Goal: Transaction & Acquisition: Download file/media

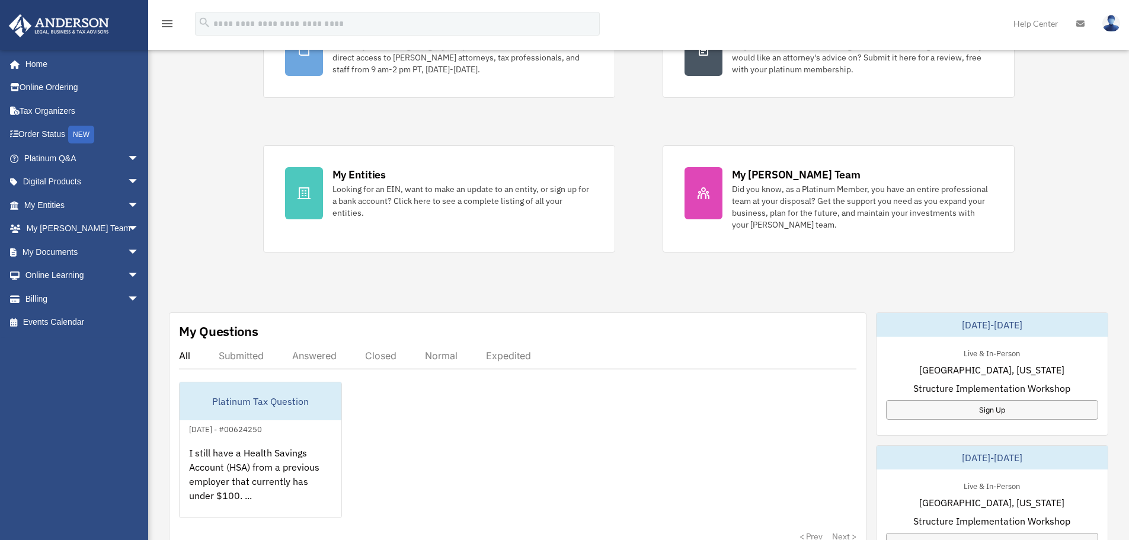
scroll to position [178, 0]
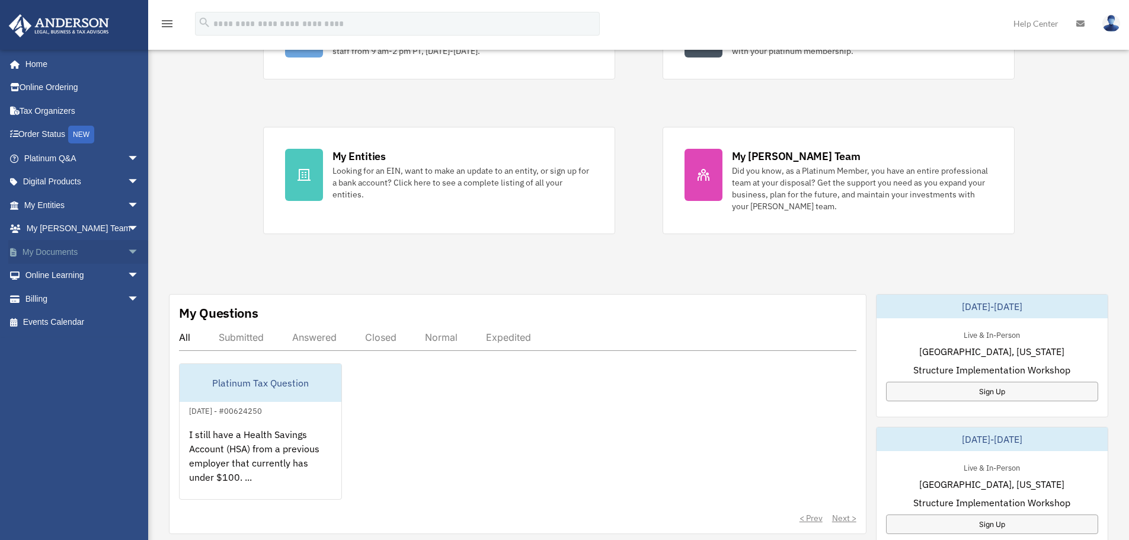
click at [127, 252] on span "arrow_drop_down" at bounding box center [139, 252] width 24 height 24
click at [55, 278] on link "Box" at bounding box center [87, 276] width 140 height 24
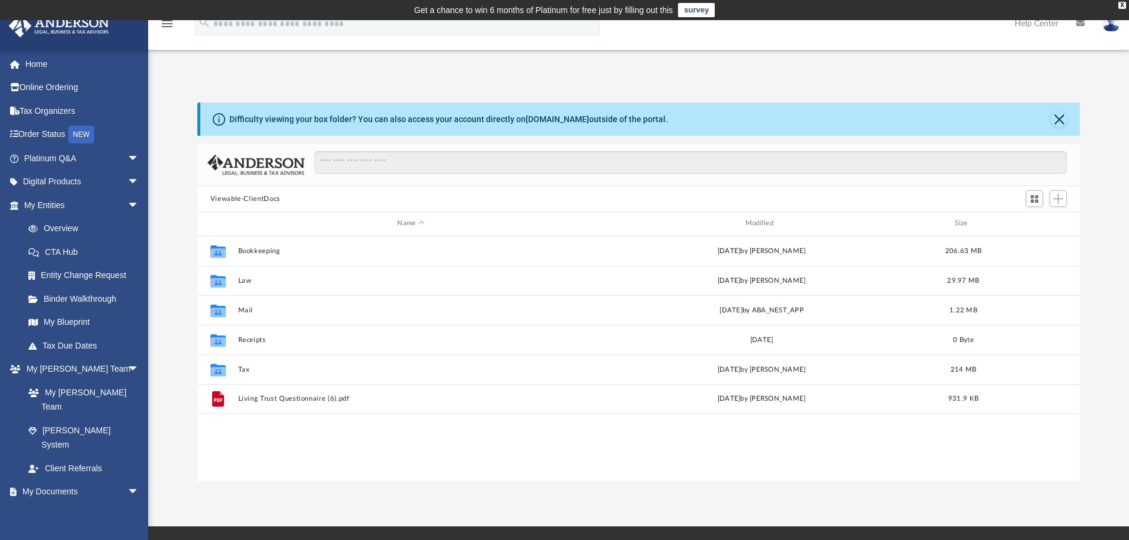
scroll to position [261, 873]
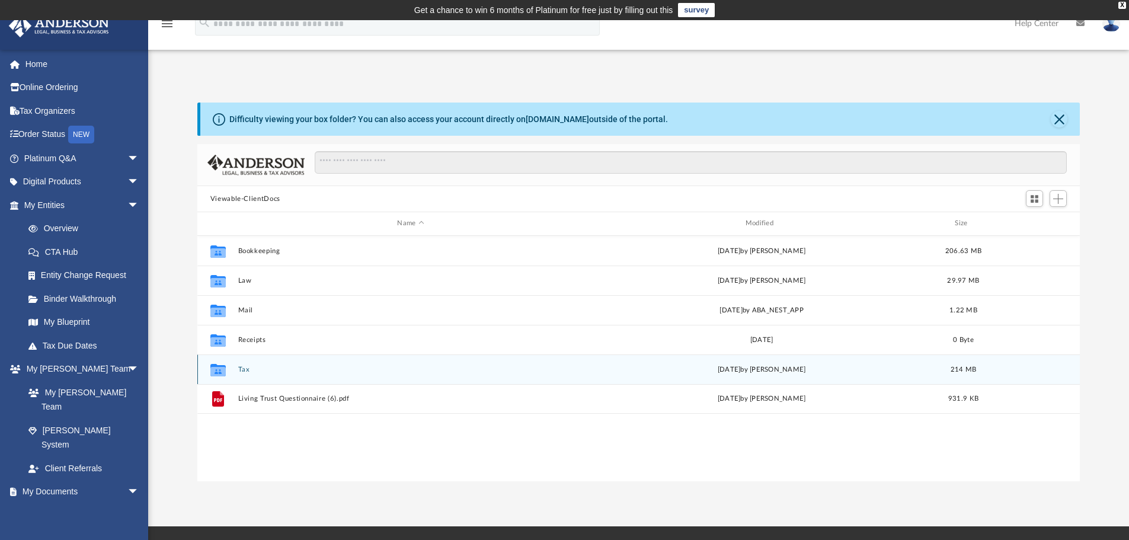
click at [242, 371] on button "Tax" at bounding box center [410, 370] width 345 height 8
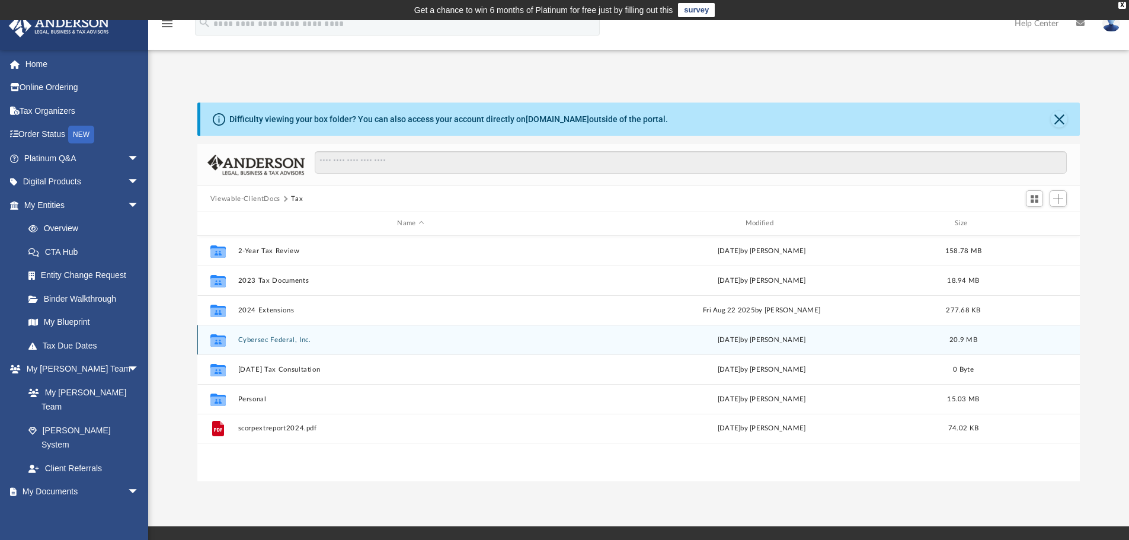
click at [267, 341] on button "Cybersec Federal, Inc." at bounding box center [410, 340] width 345 height 8
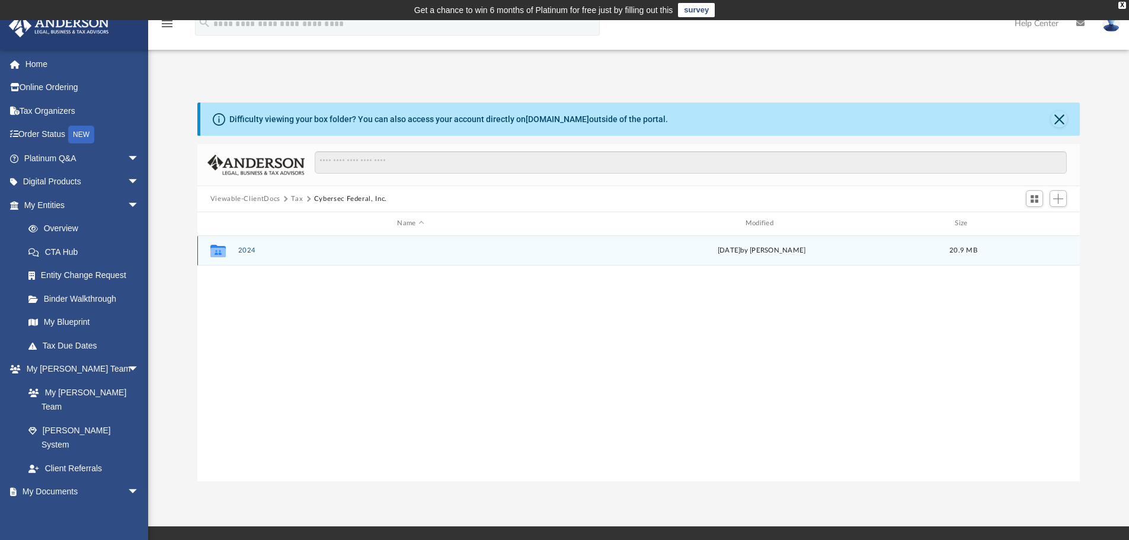
click at [243, 246] on div "Collaborated Folder 2024 [DATE] by [PERSON_NAME] 20.9 MB" at bounding box center [638, 251] width 883 height 30
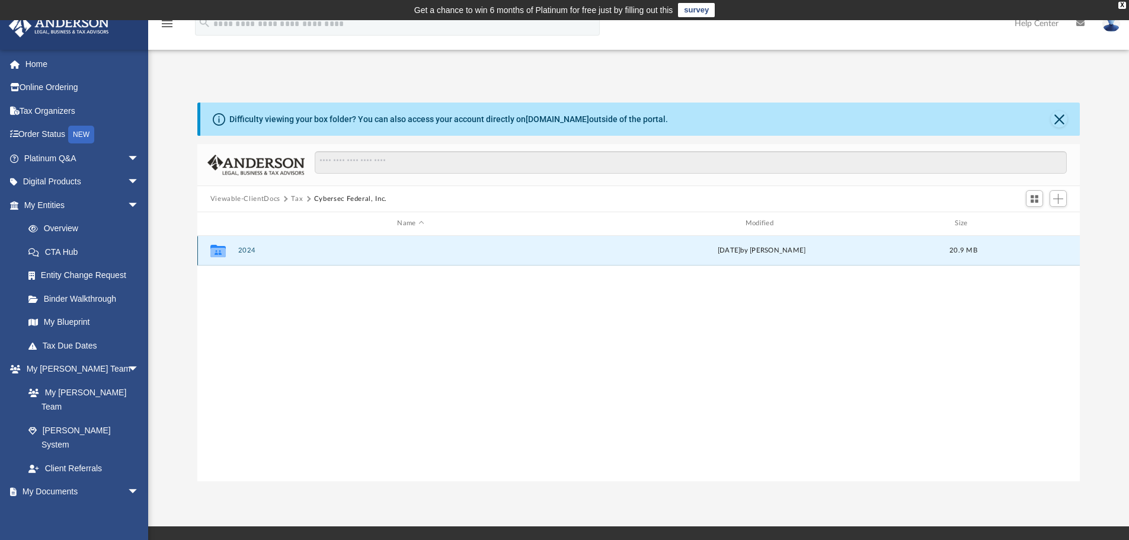
click at [245, 248] on button "2024" at bounding box center [410, 250] width 345 height 8
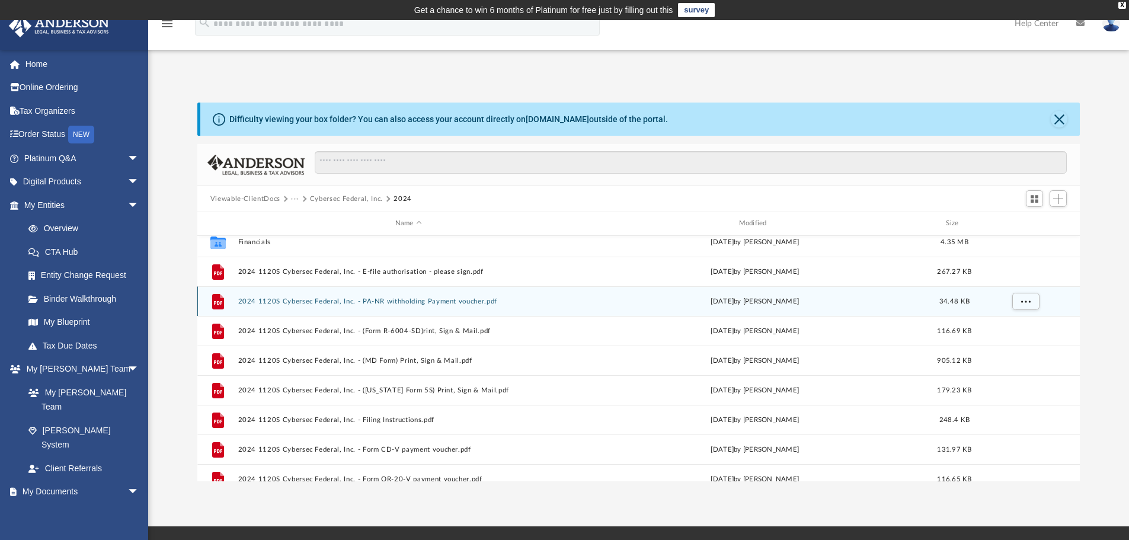
scroll to position [59, 0]
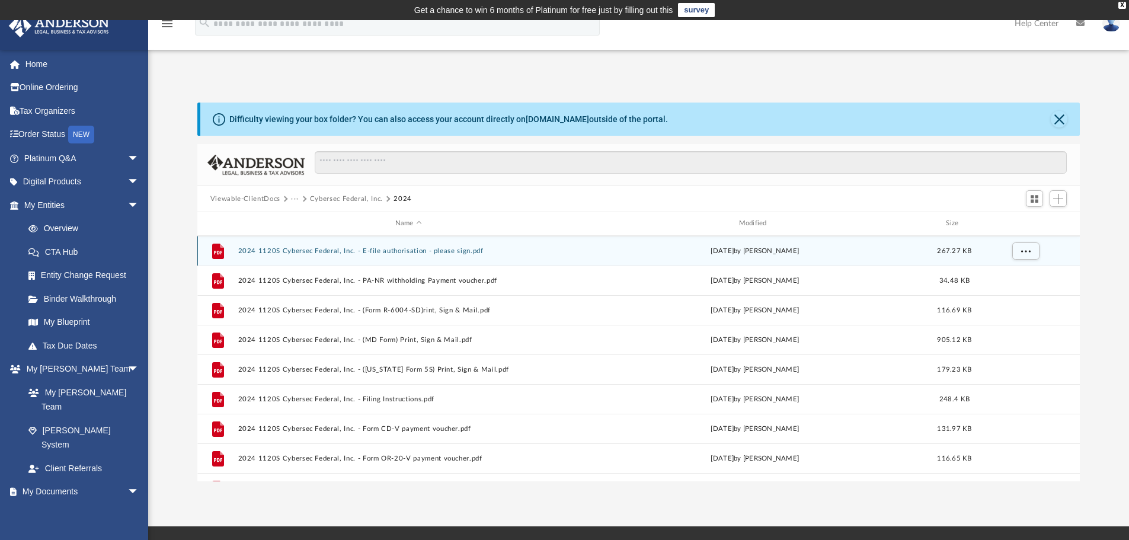
click at [367, 251] on button "2024 1120S Cybersec Federal, Inc. - E-file authorisation - please sign.pdf" at bounding box center [408, 251] width 341 height 8
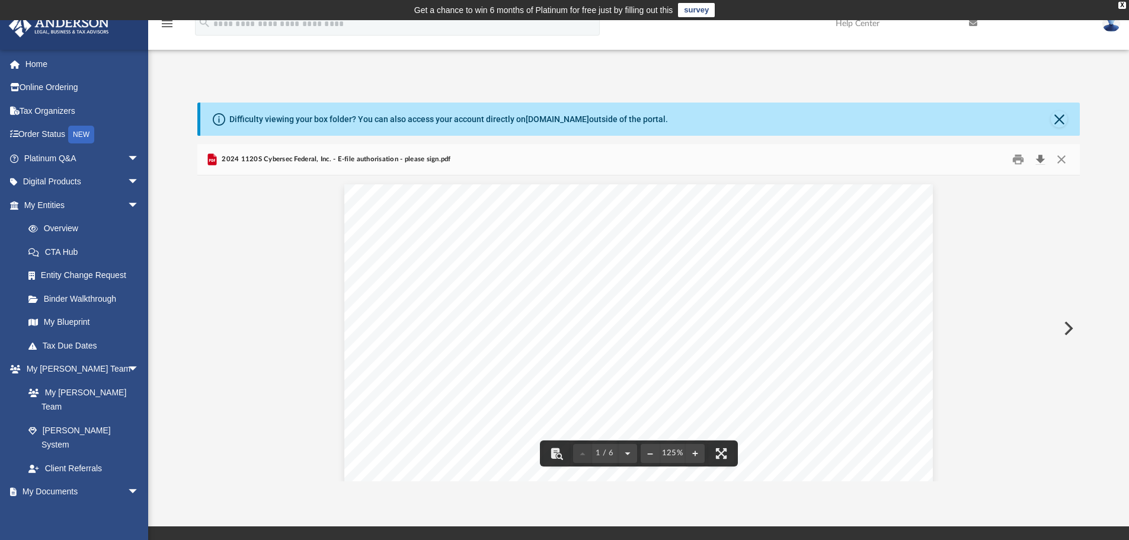
click at [1040, 159] on button "Download" at bounding box center [1039, 159] width 21 height 18
click at [1061, 159] on button "Close" at bounding box center [1060, 159] width 21 height 18
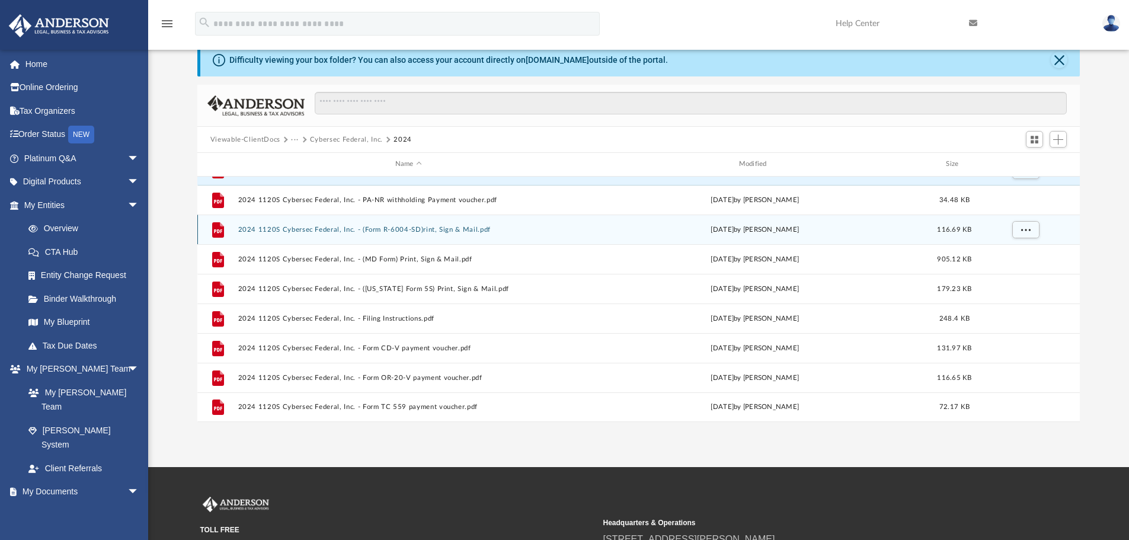
scroll to position [21, 0]
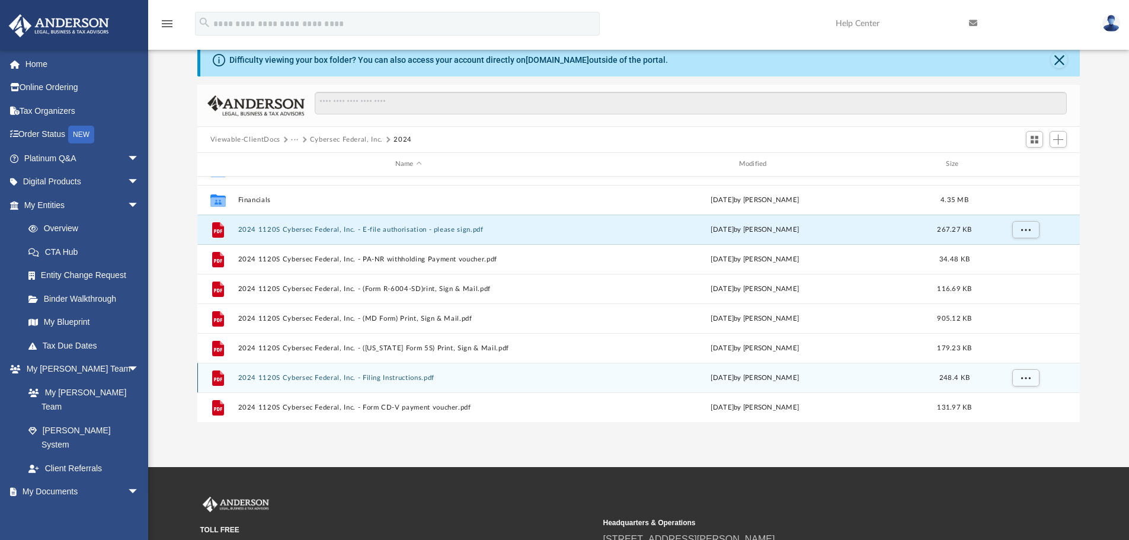
click at [309, 376] on button "2024 1120S Cybersec Federal, Inc. - Filing Instructions.pdf" at bounding box center [408, 378] width 341 height 8
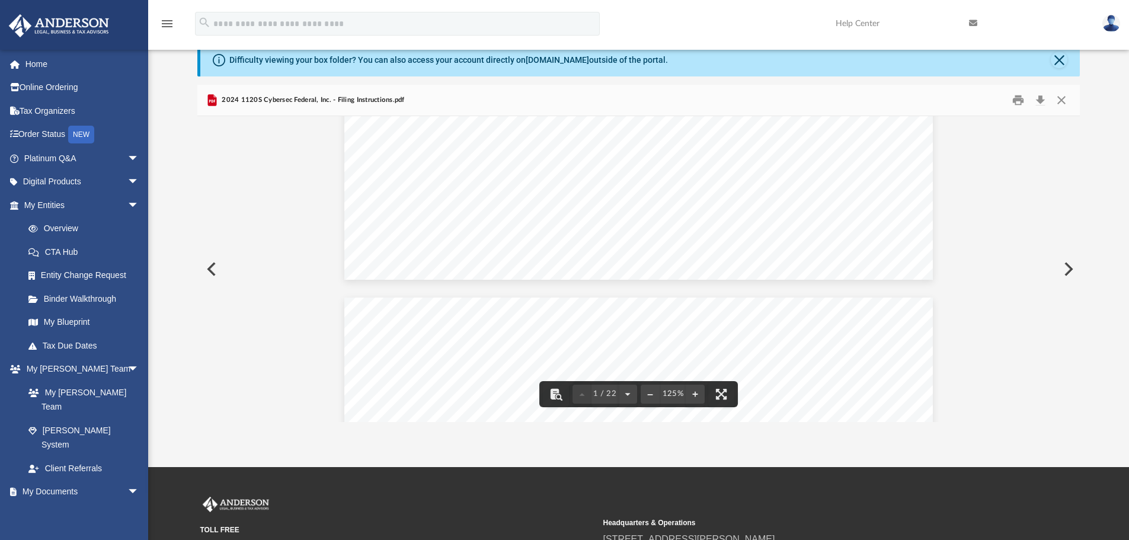
scroll to position [474, 0]
click at [1039, 97] on button "Download" at bounding box center [1039, 100] width 21 height 18
drag, startPoint x: 583, startPoint y: 159, endPoint x: 501, endPoint y: 160, distance: 82.3
click at [503, 160] on div "400061 [DATE] Prepared for: Prepared by: Filing Instructions Cybersec Federal, …" at bounding box center [638, 125] width 588 height 831
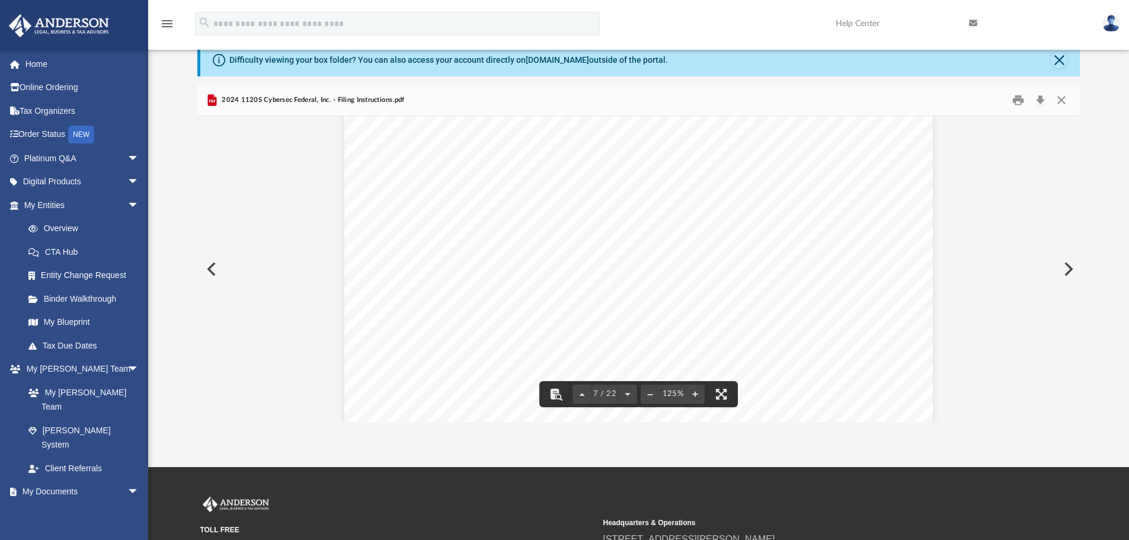
click at [421, 159] on div "400061 [DATE] Prepared for: Prepared by: Filing Instructions Cybersec Federal, …" at bounding box center [638, 125] width 588 height 831
drag, startPoint x: 424, startPoint y: 158, endPoint x: 540, endPoint y: 154, distance: 116.8
click at [541, 154] on div "400061 [DATE] Prepared for: Prepared by: Filing Instructions Cybersec Federal, …" at bounding box center [638, 125] width 588 height 831
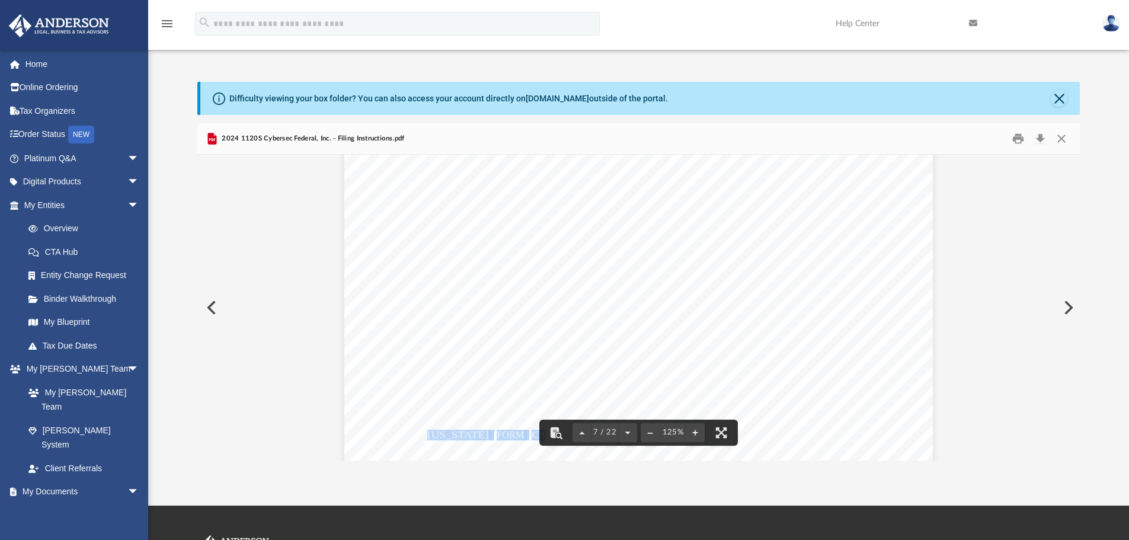
scroll to position [0, 0]
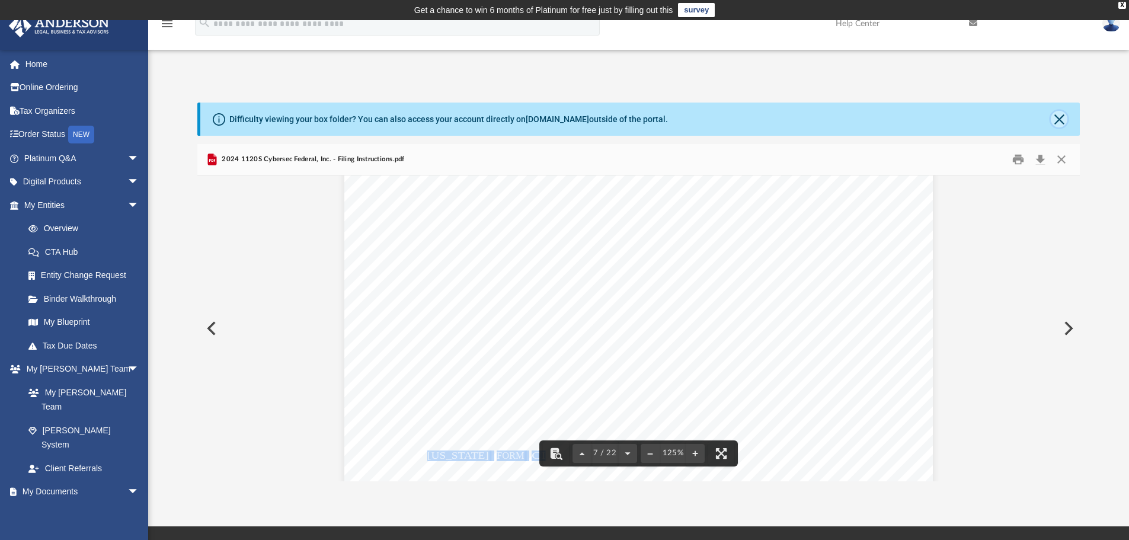
click at [1060, 118] on button "Close" at bounding box center [1058, 119] width 17 height 17
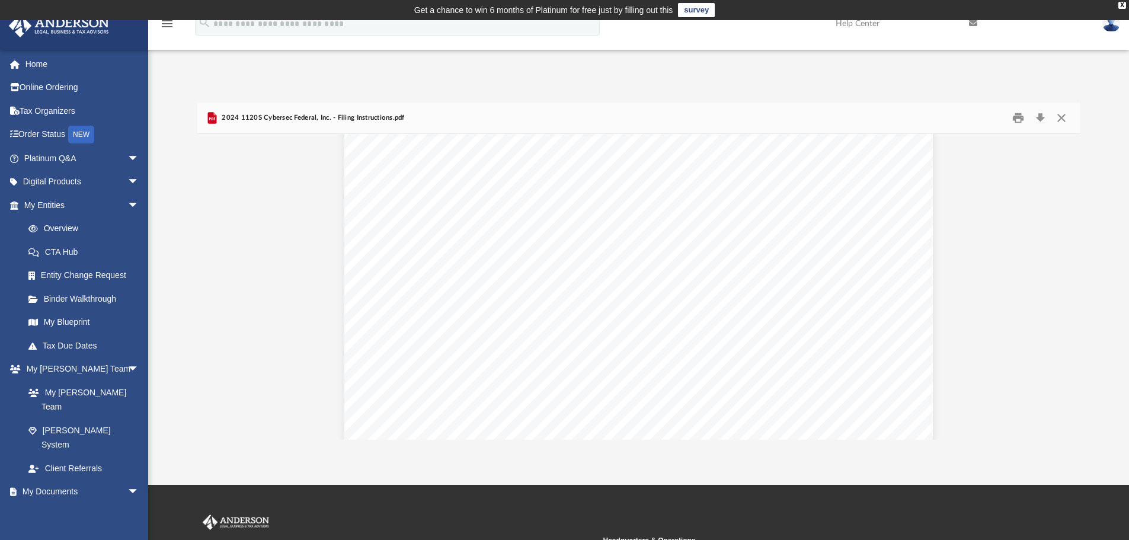
scroll to position [9368, 0]
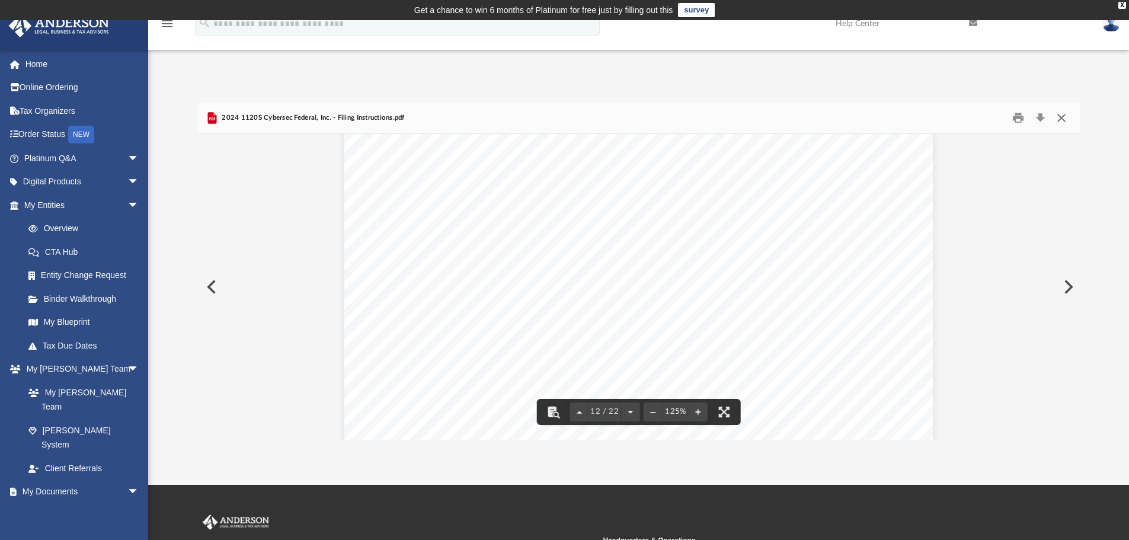
click at [1057, 117] on button "Close" at bounding box center [1060, 118] width 21 height 18
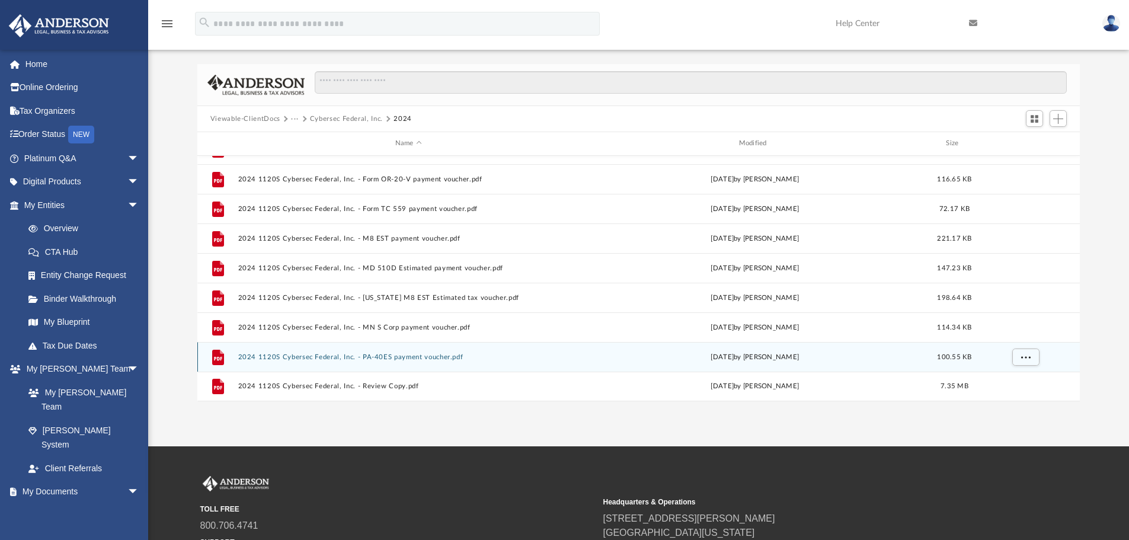
scroll to position [59, 0]
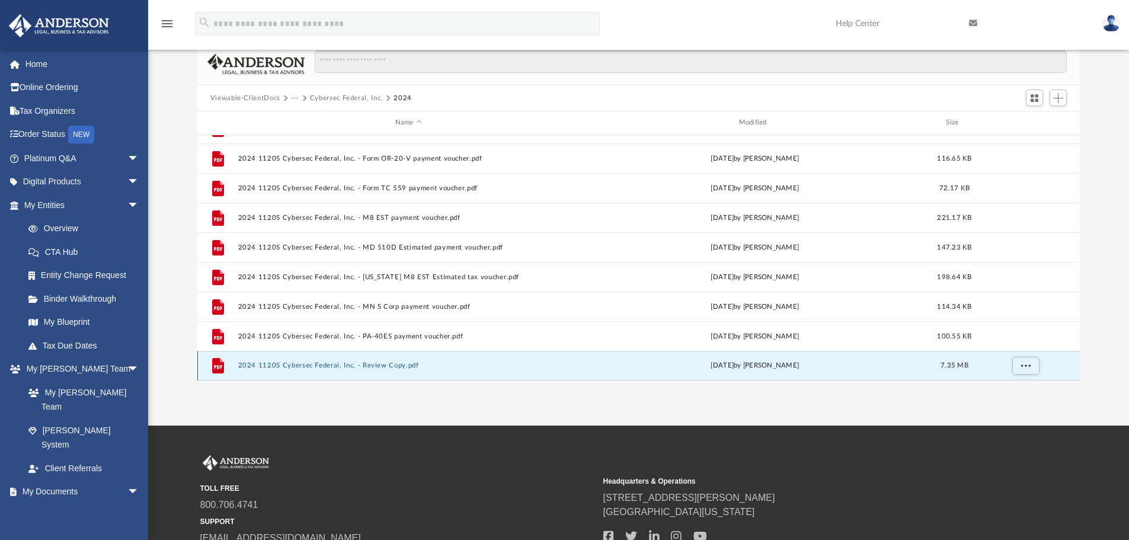
click at [347, 363] on button "2024 1120S Cybersec Federal, Inc. - Review Copy.pdf" at bounding box center [408, 365] width 341 height 8
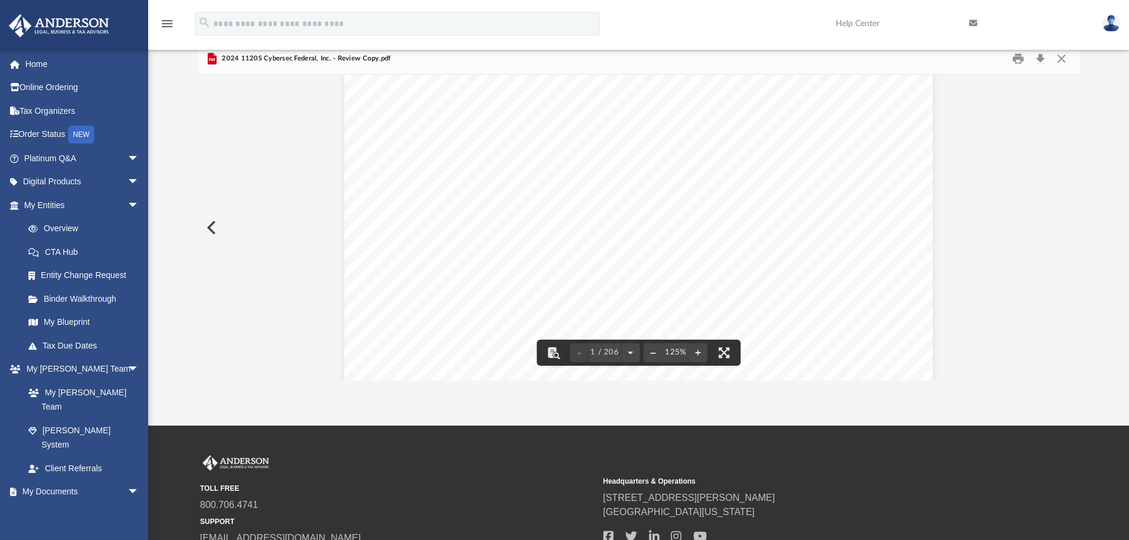
scroll to position [0, 0]
click at [1061, 56] on button "Close" at bounding box center [1060, 59] width 21 height 18
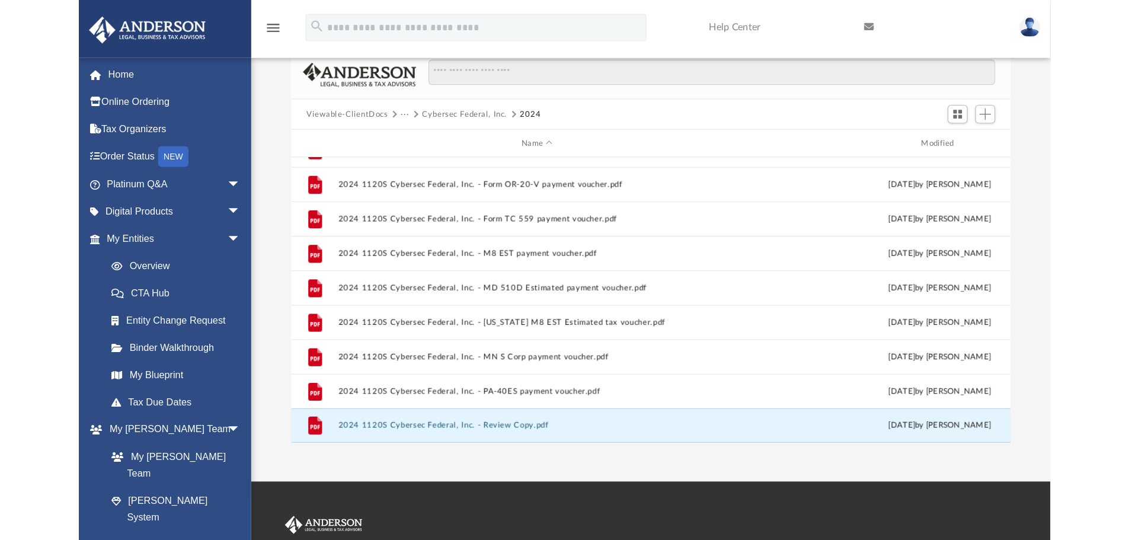
scroll to position [261, 873]
